Goal: Information Seeking & Learning: Learn about a topic

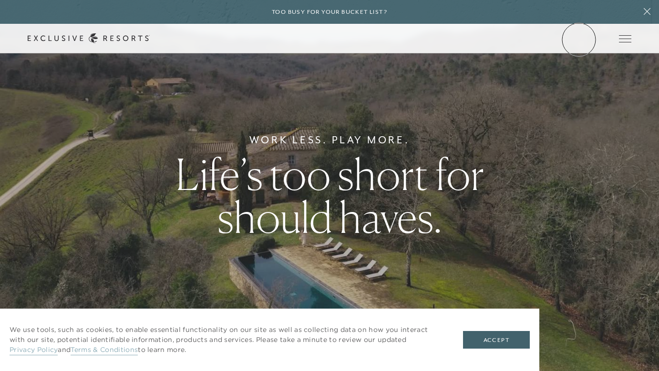
click at [0, 0] on link "Member Login" at bounding box center [0, 0] width 0 height 0
click at [0, 0] on link "Residence Collection" at bounding box center [0, 0] width 0 height 0
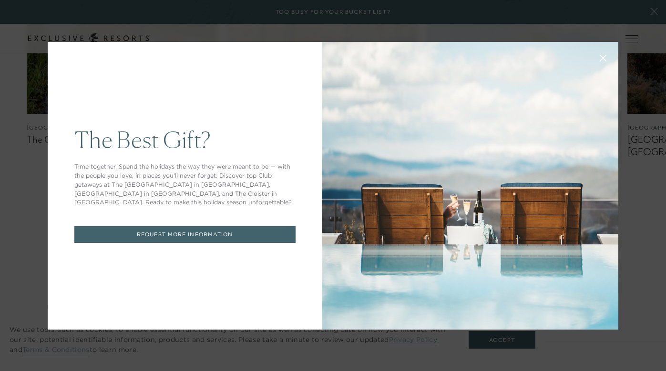
click at [600, 57] on icon at bounding box center [603, 57] width 7 height 7
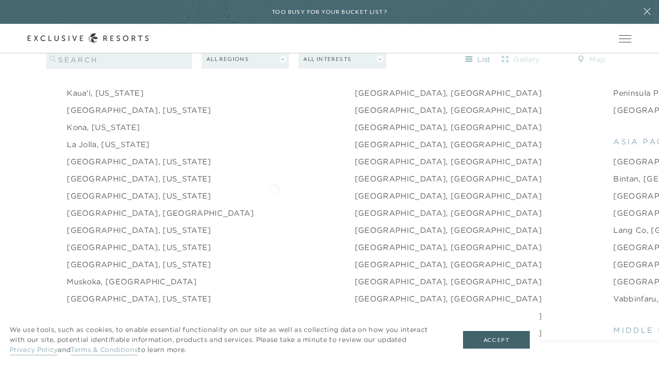
scroll to position [1204, 0]
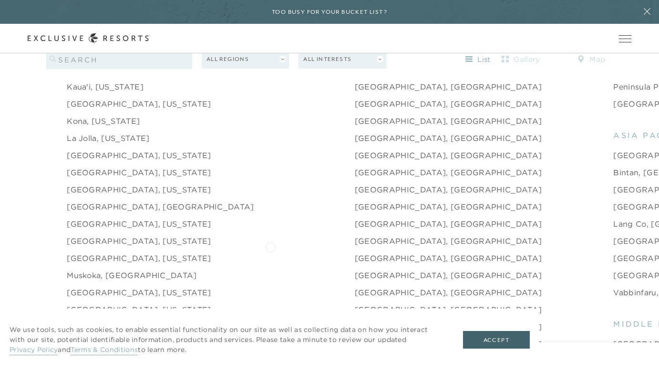
click at [355, 253] on link "Puglia, Italy" at bounding box center [448, 258] width 187 height 11
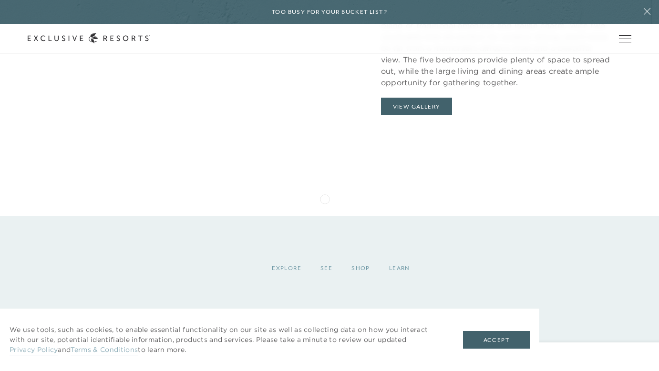
scroll to position [2327, 0]
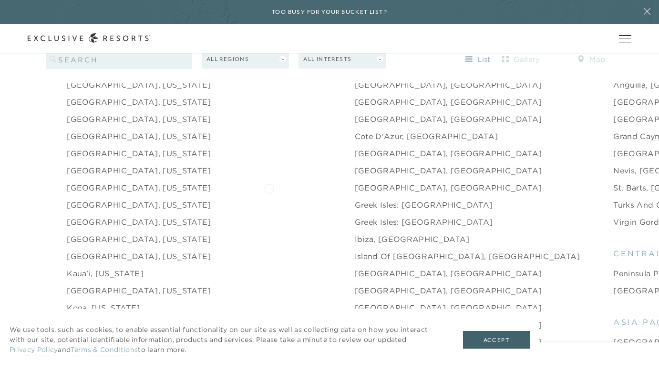
scroll to position [1023, 0]
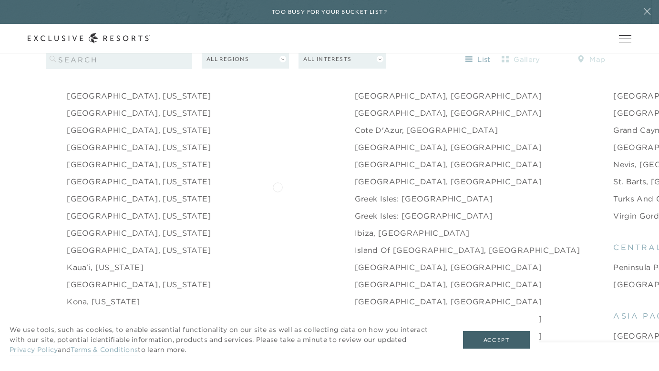
click at [355, 193] on link "Greek Isles: Corfu" at bounding box center [424, 198] width 138 height 11
